Goal: Information Seeking & Learning: Learn about a topic

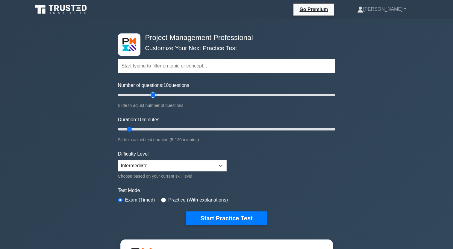
click at [150, 93] on input "Number of questions: 10 questions" at bounding box center [226, 95] width 217 height 7
type input "30"
click at [145, 94] on input "Number of questions: 35 questions" at bounding box center [226, 95] width 217 height 7
click at [147, 126] on input "Duration: 20 minutes" at bounding box center [226, 129] width 217 height 7
click at [150, 130] on input "Duration: 20 minutes" at bounding box center [226, 129] width 217 height 7
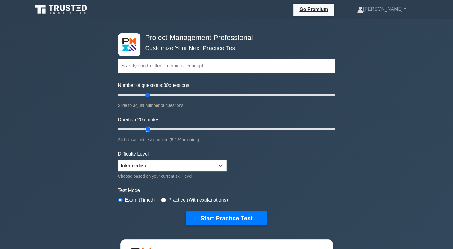
click at [151, 130] on input "Duration: 20 minutes" at bounding box center [226, 129] width 217 height 7
drag, startPoint x: 151, startPoint y: 130, endPoint x: 151, endPoint y: 123, distance: 7.2
click at [151, 123] on label "Duration: 20 minutes" at bounding box center [139, 119] width 42 height 7
click at [151, 126] on input "Duration: 20 minutes" at bounding box center [226, 129] width 217 height 7
click at [152, 124] on div "Duration: 20 minutes Slide to adjust test duration (5-120 minutes)" at bounding box center [226, 129] width 217 height 27
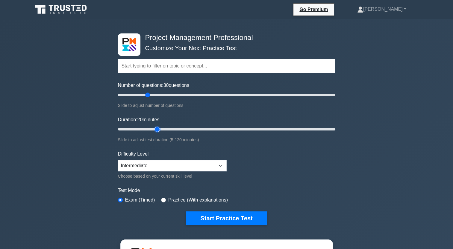
click at [153, 127] on input "Duration: 20 minutes" at bounding box center [226, 129] width 217 height 7
type input "30"
click at [164, 129] on input "Duration: 30 minutes" at bounding box center [226, 129] width 217 height 7
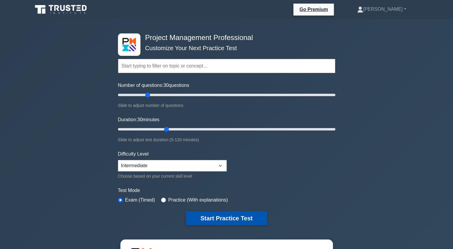
click at [203, 216] on button "Start Practice Test" at bounding box center [226, 219] width 81 height 14
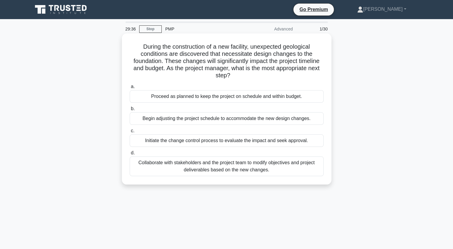
click at [191, 141] on div "Initiate the change control process to evaluate the impact and seek approval." at bounding box center [227, 141] width 194 height 13
click at [130, 133] on input "c. Initiate the change control process to evaluate the impact and seek approval." at bounding box center [130, 131] width 0 height 4
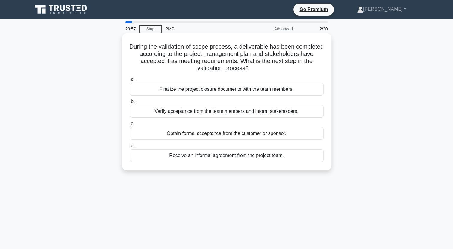
click at [285, 133] on div "Obtain formal acceptance from the customer or sponsor." at bounding box center [227, 133] width 194 height 13
click at [130, 126] on input "c. Obtain formal acceptance from the customer or sponsor." at bounding box center [130, 124] width 0 height 4
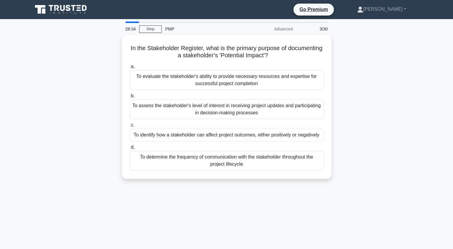
click at [285, 133] on div "To identify how a stakeholder can affect project outcomes, either positively or…" at bounding box center [227, 135] width 194 height 13
click at [130, 127] on input "c. To identify how a stakeholder can affect project outcomes, either positively…" at bounding box center [130, 126] width 0 height 4
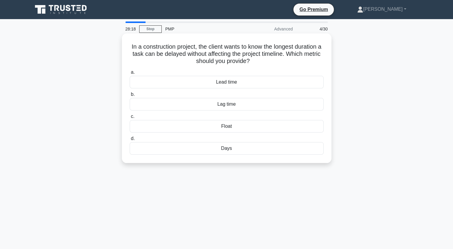
click at [252, 105] on div "Lag time" at bounding box center [227, 104] width 194 height 13
click at [130, 97] on input "b. Lag time" at bounding box center [130, 95] width 0 height 4
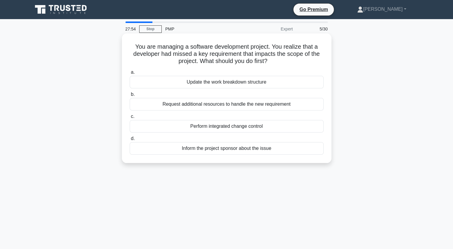
click at [237, 129] on div "Perform integrated change control" at bounding box center [227, 126] width 194 height 13
click at [130, 119] on input "c. Perform integrated change control" at bounding box center [130, 117] width 0 height 4
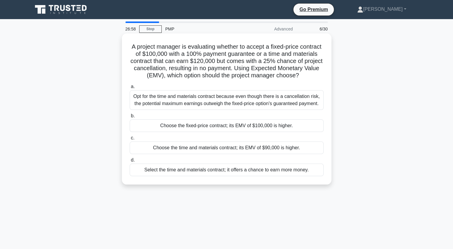
click at [272, 132] on div "Choose the fixed-price contract; its EMV of $100,000 is higher." at bounding box center [227, 126] width 194 height 13
click at [130, 118] on input "b. Choose the fixed-price contract; its EMV of $100,000 is higher." at bounding box center [130, 116] width 0 height 4
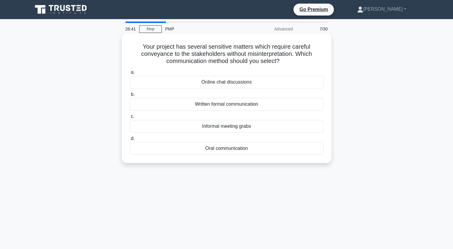
click at [234, 108] on div "Written formal communication" at bounding box center [227, 104] width 194 height 13
click at [130, 97] on input "b. Written formal communication" at bounding box center [130, 95] width 0 height 4
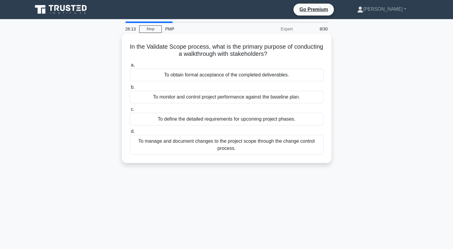
click at [214, 118] on div "To define the detailed requirements for upcoming project phases." at bounding box center [227, 119] width 194 height 13
click at [130, 112] on input "c. To define the detailed requirements for upcoming project phases." at bounding box center [130, 110] width 0 height 4
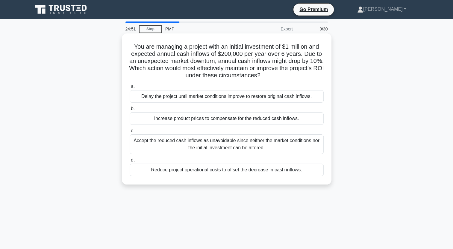
click at [181, 168] on div "Reduce project operational costs to offset the decrease in cash inflows." at bounding box center [227, 170] width 194 height 13
click at [130, 162] on input "d. Reduce project operational costs to offset the decrease in cash inflows." at bounding box center [130, 161] width 0 height 4
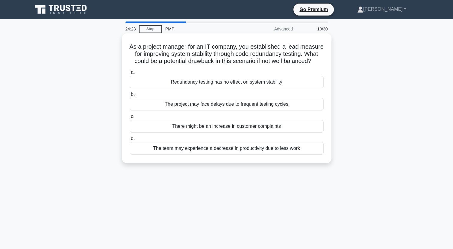
click at [218, 111] on div "The project may face delays due to frequent testing cycles" at bounding box center [227, 104] width 194 height 13
click at [130, 97] on input "b. The project may face delays due to frequent testing cycles" at bounding box center [130, 95] width 0 height 4
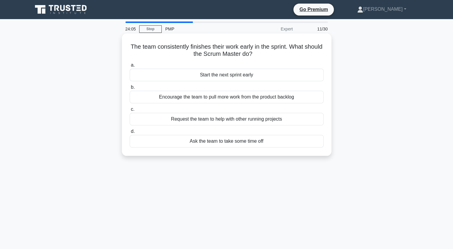
click at [217, 96] on div "Encourage the team to pull more work from the product backlog" at bounding box center [227, 97] width 194 height 13
click at [130, 89] on input "b. Encourage the team to pull more work from the product backlog" at bounding box center [130, 88] width 0 height 4
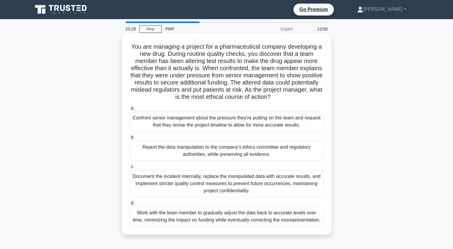
click at [297, 155] on div "Report the data manipulation to the company's ethics committee and regulatory a…" at bounding box center [227, 151] width 194 height 20
click at [130, 140] on input "b. Report the data manipulation to the company's ethics committee and regulator…" at bounding box center [130, 138] width 0 height 4
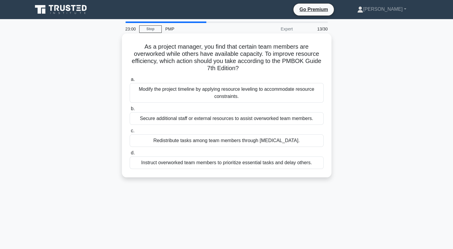
click at [297, 141] on div "Redistribute tasks among team members through cross-training." at bounding box center [227, 141] width 194 height 13
click at [130, 133] on input "c. Redistribute tasks among team members through cross-training." at bounding box center [130, 131] width 0 height 4
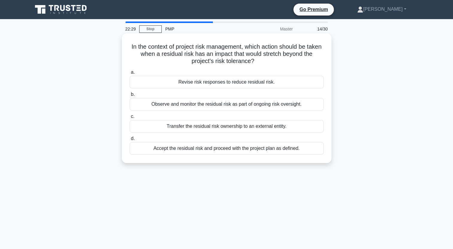
click at [252, 128] on div "Transfer the residual risk ownership to an external entity." at bounding box center [227, 126] width 194 height 13
click at [130, 119] on input "c. Transfer the residual risk ownership to an external entity." at bounding box center [130, 117] width 0 height 4
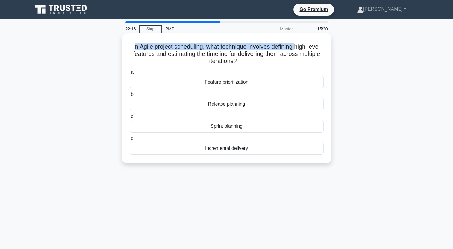
drag, startPoint x: 133, startPoint y: 50, endPoint x: 296, endPoint y: 45, distance: 162.8
click at [296, 45] on h5 "In Agile project scheduling, what technique involves defining high-level featur…" at bounding box center [226, 54] width 195 height 22
click at [309, 58] on h5 "In Agile project scheduling, what technique involves defining high-level featur…" at bounding box center [226, 54] width 195 height 22
click at [218, 126] on div "Sprint planning" at bounding box center [227, 126] width 194 height 13
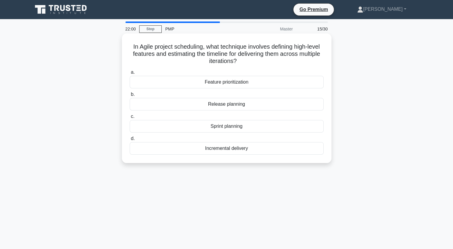
click at [130, 119] on input "c. Sprint planning" at bounding box center [130, 117] width 0 height 4
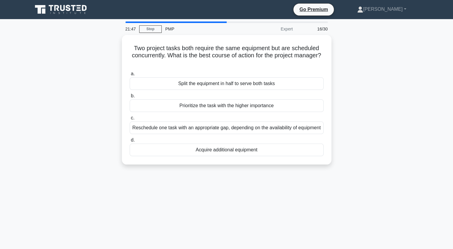
click at [218, 126] on div "Reschedule one task with an appropriate gap, depending on the availability of e…" at bounding box center [227, 128] width 194 height 13
click at [130, 120] on input "c. Reschedule one task with an appropriate gap, depending on the availability o…" at bounding box center [130, 118] width 0 height 4
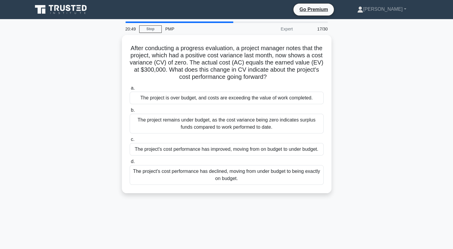
click at [218, 126] on div "The project remains under budget, as the cost variance being zero indicates sur…" at bounding box center [227, 124] width 194 height 20
click at [130, 112] on input "b. The project remains under budget, as the cost variance being zero indicates …" at bounding box center [130, 111] width 0 height 4
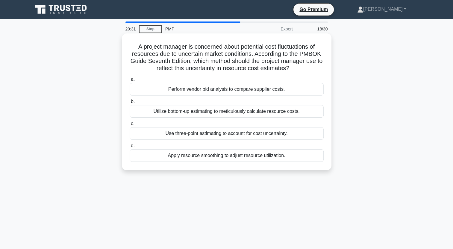
click at [216, 137] on div "Use three-point estimating to account for cost uncertainty." at bounding box center [227, 133] width 194 height 13
click at [130, 126] on input "c. Use three-point estimating to account for cost uncertainty." at bounding box center [130, 124] width 0 height 4
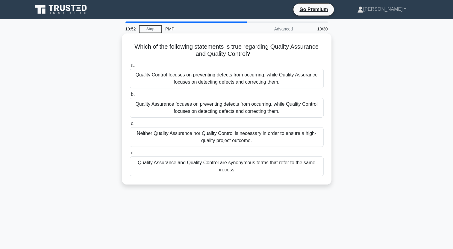
click at [210, 176] on div "a. Quality Control focuses on preventing defects from occurring, while Quality …" at bounding box center [226, 118] width 201 height 117
click at [214, 167] on div "Quality Assurance and Quality Control are synonymous terms that refer to the sa…" at bounding box center [227, 167] width 194 height 20
click at [130, 155] on input "d. Quality Assurance and Quality Control are synonymous terms that refer to the…" at bounding box center [130, 153] width 0 height 4
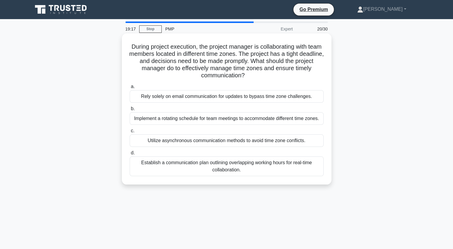
click at [195, 180] on div "During project execution, the project manager is collaborating with team member…" at bounding box center [226, 109] width 205 height 147
click at [198, 173] on div "Establish a communication plan outlining overlapping working hours for real-tim…" at bounding box center [227, 167] width 194 height 20
click at [130, 155] on input "d. Establish a communication plan outlining overlapping working hours for real-…" at bounding box center [130, 153] width 0 height 4
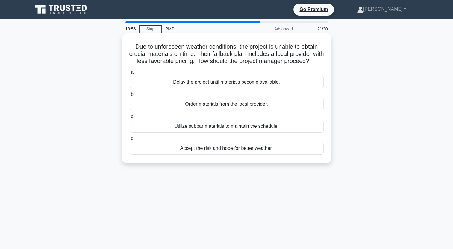
click at [196, 155] on div "Accept the risk and hope for better weather." at bounding box center [227, 148] width 194 height 13
click at [130, 141] on input "d. Accept the risk and hope for better weather." at bounding box center [130, 139] width 0 height 4
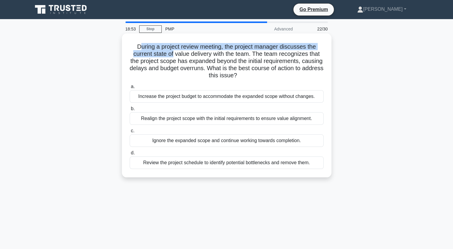
drag, startPoint x: 138, startPoint y: 48, endPoint x: 172, endPoint y: 52, distance: 34.6
click at [172, 52] on h5 "During a project review meeting, the project manager discusses the current stat…" at bounding box center [226, 61] width 195 height 36
click at [157, 50] on h5 "During a project review meeting, the project manager discusses the current stat…" at bounding box center [226, 61] width 195 height 36
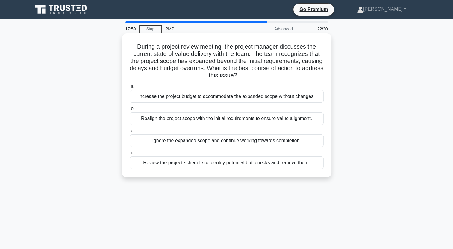
drag, startPoint x: 222, startPoint y: 120, endPoint x: 244, endPoint y: 133, distance: 26.4
click at [244, 133] on div "a. Increase the project budget to accommodate the expanded scope without change…" at bounding box center [226, 126] width 201 height 89
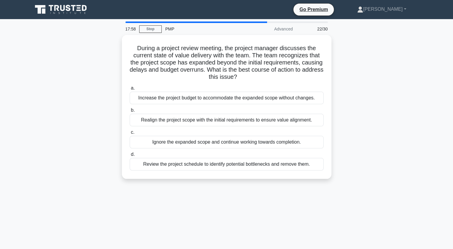
click at [361, 137] on div "During a project review meeting, the project manager discusses the current stat…" at bounding box center [226, 110] width 395 height 151
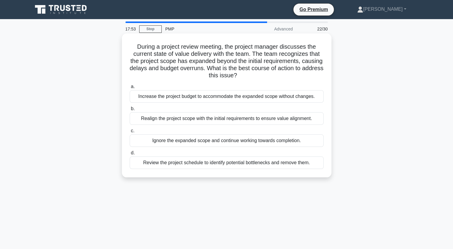
click at [147, 164] on div "Review the project schedule to identify potential bottlenecks and remove them." at bounding box center [227, 163] width 194 height 13
click at [130, 155] on input "d. Review the project schedule to identify potential bottlenecks and remove the…" at bounding box center [130, 153] width 0 height 4
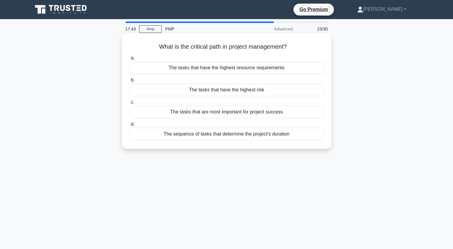
click at [194, 137] on div "The sequence of tasks that determine the project's duration" at bounding box center [227, 134] width 194 height 13
click at [130, 127] on input "d. The sequence of tasks that determine the project's duration" at bounding box center [130, 125] width 0 height 4
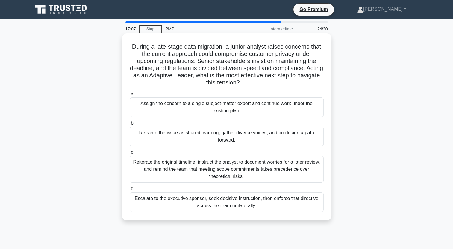
click at [257, 145] on div "Reframe the issue as shared learning, gather diverse voices, and co-design a pa…" at bounding box center [227, 137] width 194 height 20
click at [130, 125] on input "b. Reframe the issue as shared learning, gather diverse voices, and co-design a…" at bounding box center [130, 123] width 0 height 4
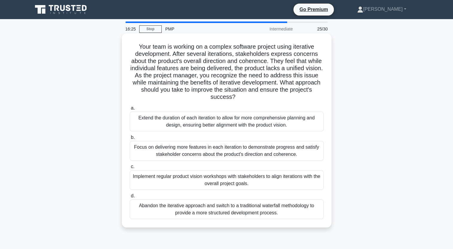
click at [185, 178] on div "Implement regular product vision workshops with stakeholders to align iteration…" at bounding box center [227, 180] width 194 height 20
click at [130, 169] on input "c. Implement regular product vision workshops with stakeholders to align iterat…" at bounding box center [130, 167] width 0 height 4
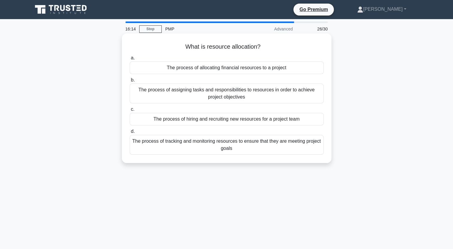
click at [223, 71] on div "The process of allocating financial resources to a project" at bounding box center [227, 68] width 194 height 13
click at [130, 60] on input "a. The process of allocating financial resources to a project" at bounding box center [130, 58] width 0 height 4
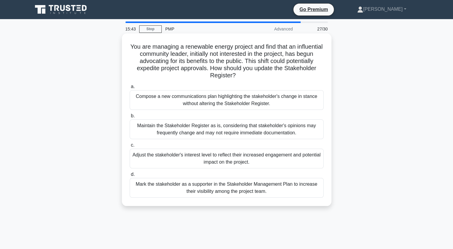
click at [286, 162] on div "Adjust the stakeholder's interest level to reflect their increased engagement a…" at bounding box center [227, 159] width 194 height 20
click at [130, 147] on input "c. Adjust the stakeholder's interest level to reflect their increased engagemen…" at bounding box center [130, 146] width 0 height 4
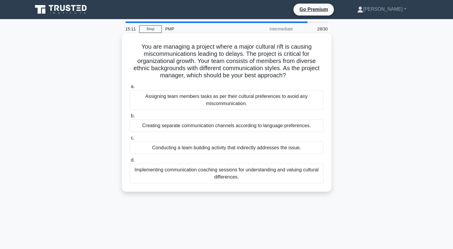
click at [251, 149] on div "Conducting a team building activity that indirectly addresses the issue." at bounding box center [227, 148] width 194 height 13
click at [130, 140] on input "c. Conducting a team building activity that indirectly addresses the issue." at bounding box center [130, 138] width 0 height 4
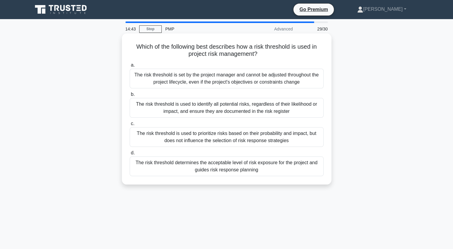
click at [258, 169] on div "The risk threshold determines the acceptable level of risk exposure for the pro…" at bounding box center [227, 167] width 194 height 20
click at [130, 155] on input "d. The risk threshold determines the acceptable level of risk exposure for the …" at bounding box center [130, 153] width 0 height 4
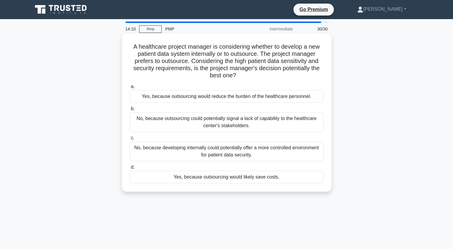
click at [257, 154] on div "No, because developing internally could potentially offer a more controlled env…" at bounding box center [227, 152] width 194 height 20
click at [130, 140] on input "c. No, because developing internally could potentially offer a more controlled …" at bounding box center [130, 138] width 0 height 4
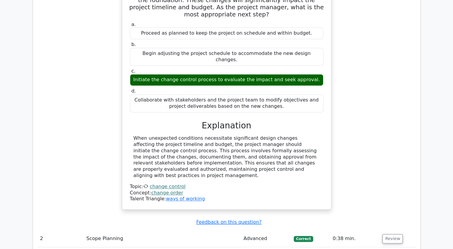
scroll to position [867, 0]
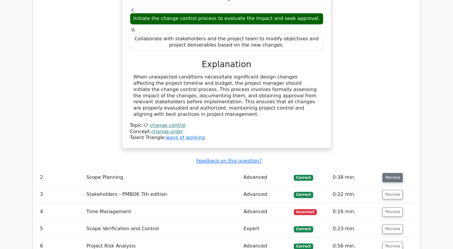
click at [390, 173] on button "Review" at bounding box center [392, 177] width 20 height 9
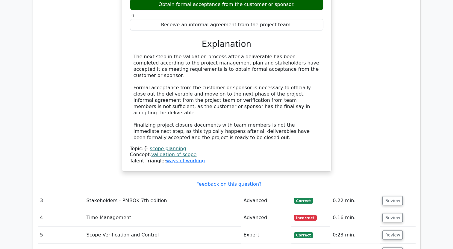
scroll to position [1166, 0]
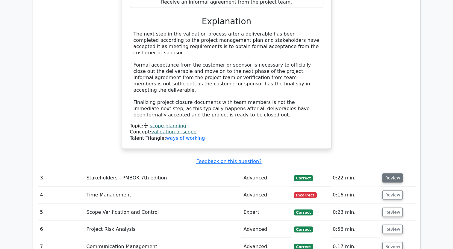
click at [392, 174] on button "Review" at bounding box center [392, 178] width 20 height 9
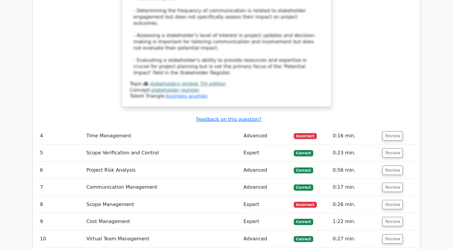
scroll to position [1525, 0]
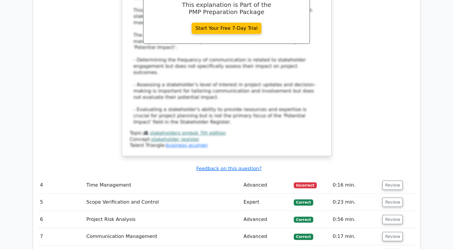
click at [391, 177] on td "Review" at bounding box center [397, 185] width 35 height 17
click at [391, 181] on button "Review" at bounding box center [392, 185] width 20 height 9
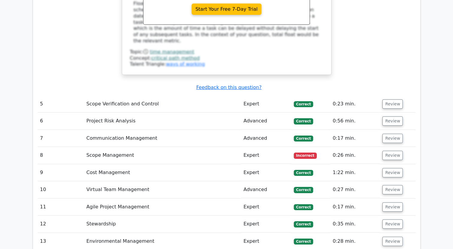
scroll to position [1884, 0]
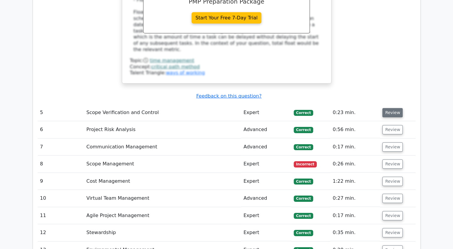
drag, startPoint x: 392, startPoint y: 29, endPoint x: 392, endPoint y: 33, distance: 3.6
click at [392, 108] on button "Review" at bounding box center [392, 112] width 20 height 9
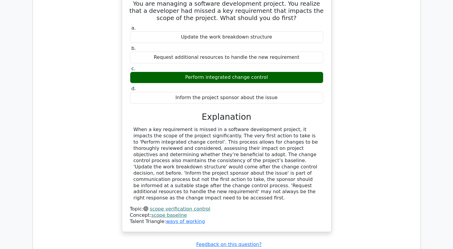
scroll to position [2034, 0]
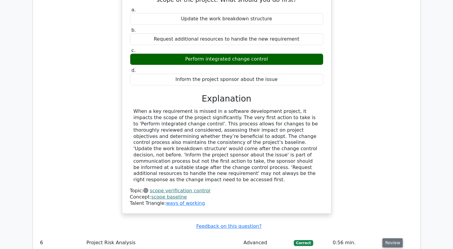
click at [387, 239] on button "Review" at bounding box center [392, 243] width 20 height 9
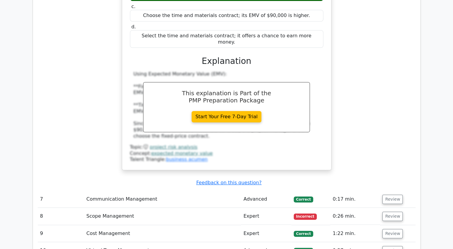
scroll to position [2393, 0]
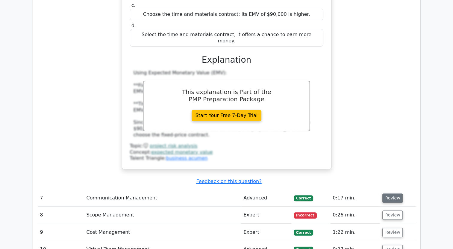
click at [390, 194] on button "Review" at bounding box center [392, 198] width 20 height 9
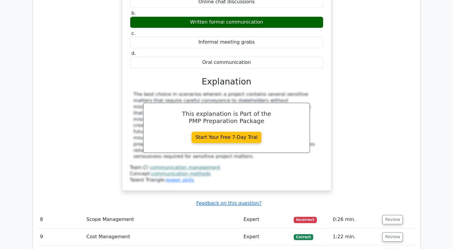
scroll to position [2662, 0]
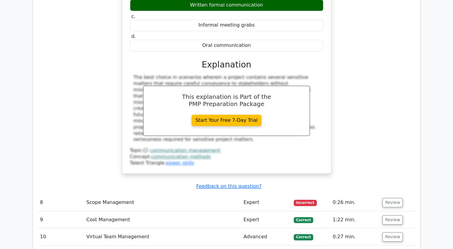
click at [397, 194] on td "Review" at bounding box center [397, 202] width 35 height 17
click at [395, 198] on button "Review" at bounding box center [392, 202] width 20 height 9
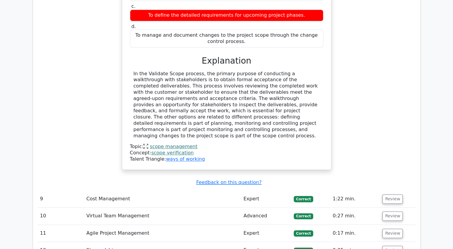
scroll to position [2961, 0]
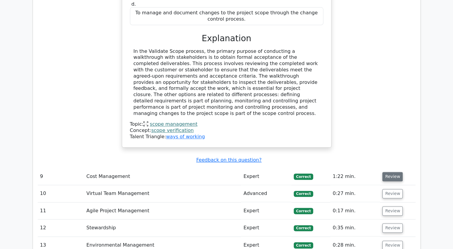
click at [390, 172] on button "Review" at bounding box center [392, 176] width 20 height 9
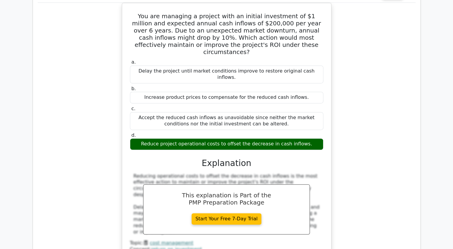
scroll to position [3200, 0]
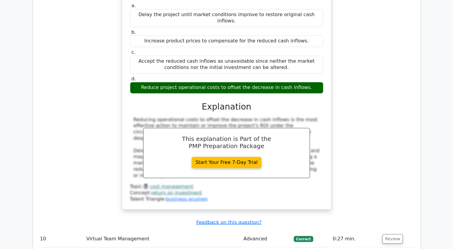
click at [384, 231] on td "Review" at bounding box center [397, 239] width 35 height 17
click at [387, 234] on button "Review" at bounding box center [392, 238] width 20 height 9
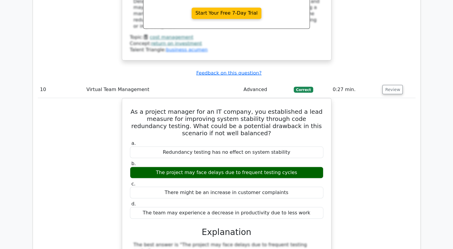
scroll to position [3439, 0]
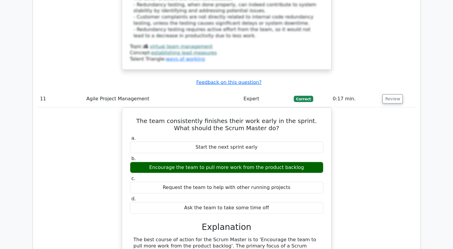
scroll to position [3768, 0]
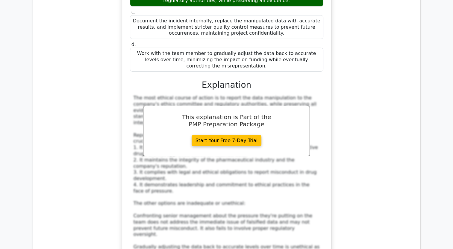
scroll to position [4217, 0]
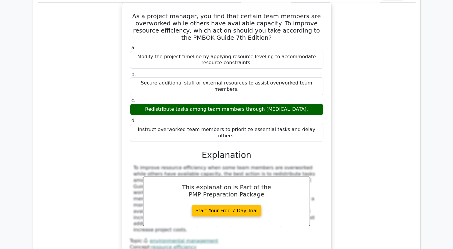
scroll to position [4576, 0]
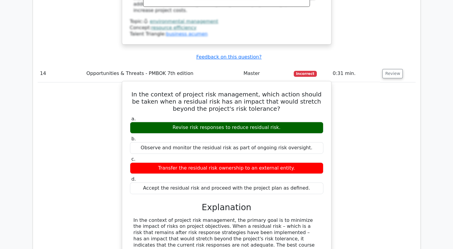
scroll to position [4845, 0]
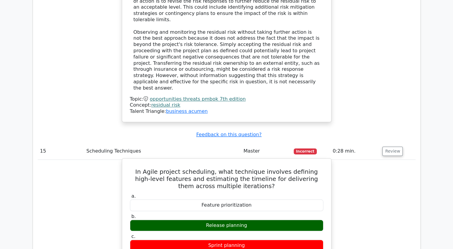
scroll to position [5054, 0]
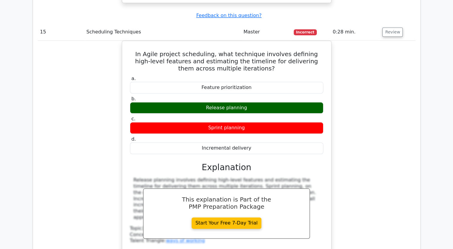
scroll to position [5204, 0]
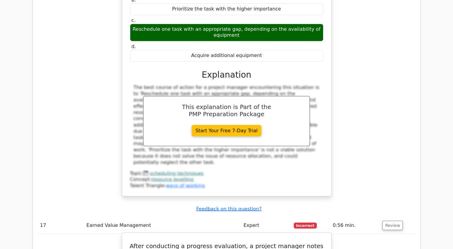
scroll to position [5563, 0]
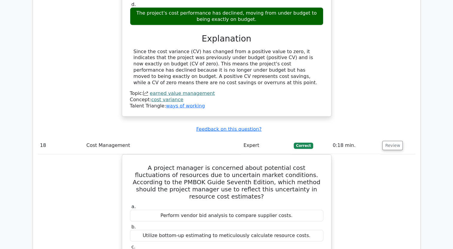
scroll to position [5922, 0]
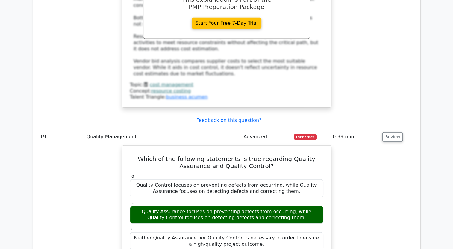
scroll to position [6281, 0]
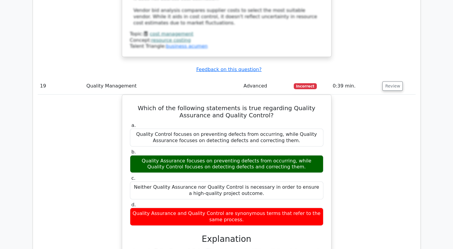
drag, startPoint x: 392, startPoint y: 83, endPoint x: 391, endPoint y: 87, distance: 3.8
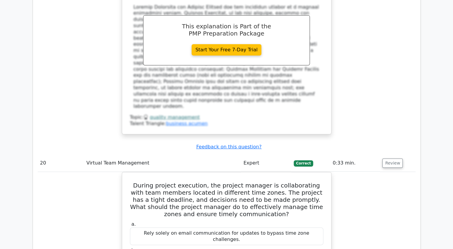
scroll to position [6580, 0]
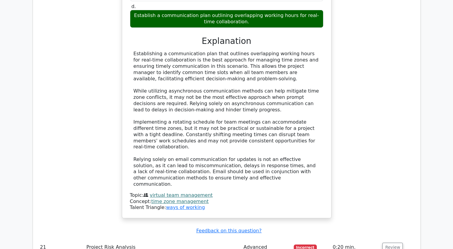
scroll to position [6849, 0]
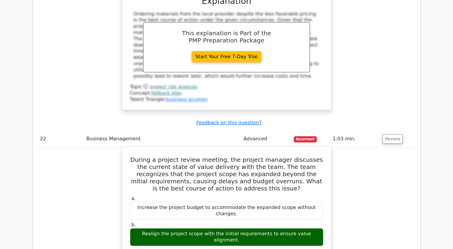
scroll to position [7208, 0]
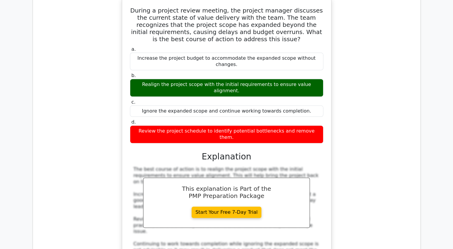
scroll to position [7417, 0]
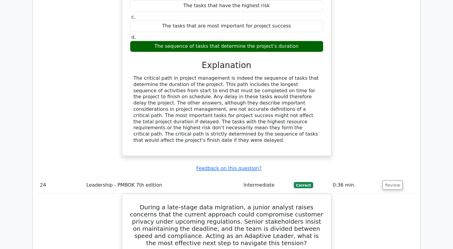
scroll to position [7746, 0]
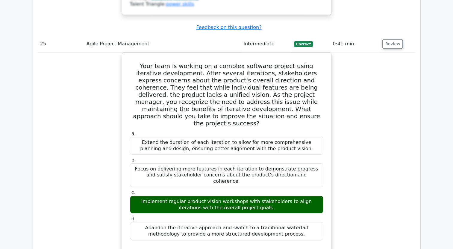
scroll to position [8255, 0]
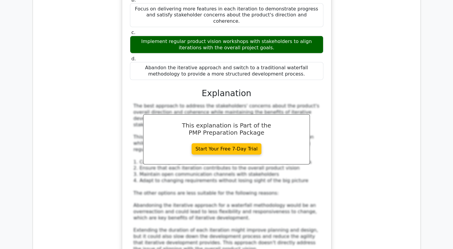
scroll to position [8404, 0]
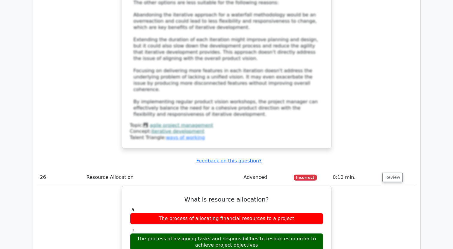
scroll to position [8584, 0]
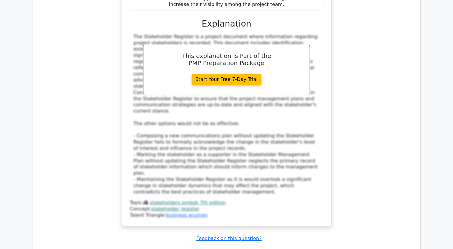
scroll to position [9182, 0]
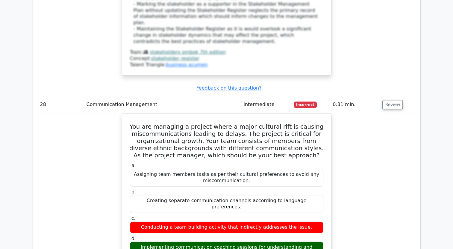
scroll to position [9481, 0]
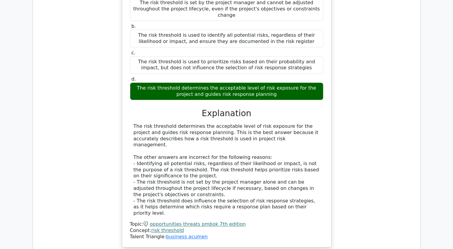
scroll to position [9929, 0]
